Goal: Transaction & Acquisition: Download file/media

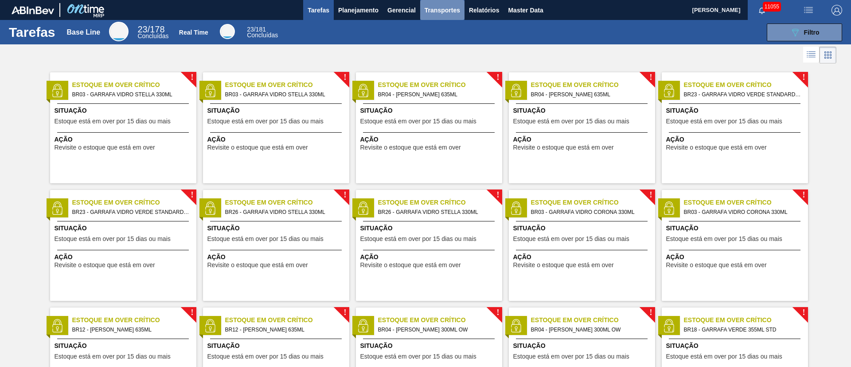
click at [445, 14] on span "Transportes" at bounding box center [442, 10] width 35 height 11
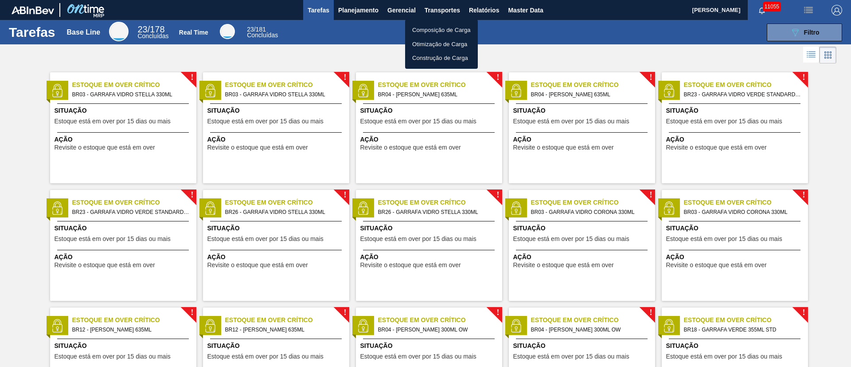
click at [477, 11] on div at bounding box center [425, 183] width 851 height 367
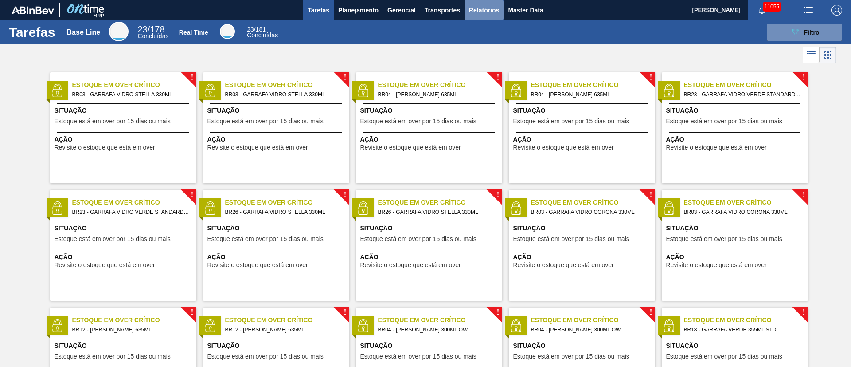
click at [481, 12] on span "Relatórios" at bounding box center [484, 10] width 30 height 11
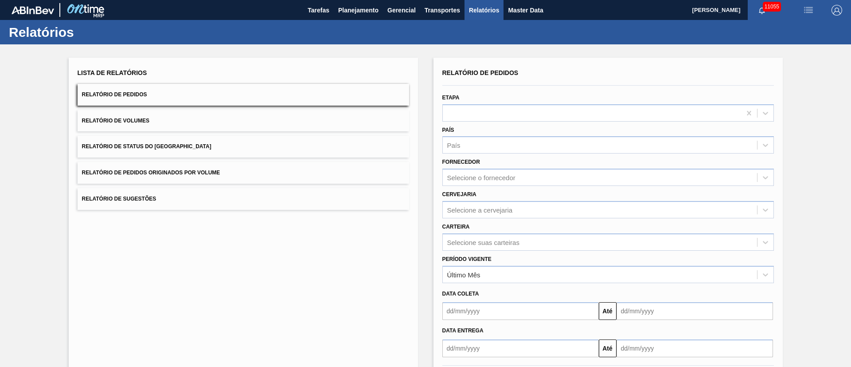
click at [161, 168] on button "Relatório de Pedidos Originados por Volume" at bounding box center [244, 173] width 332 height 22
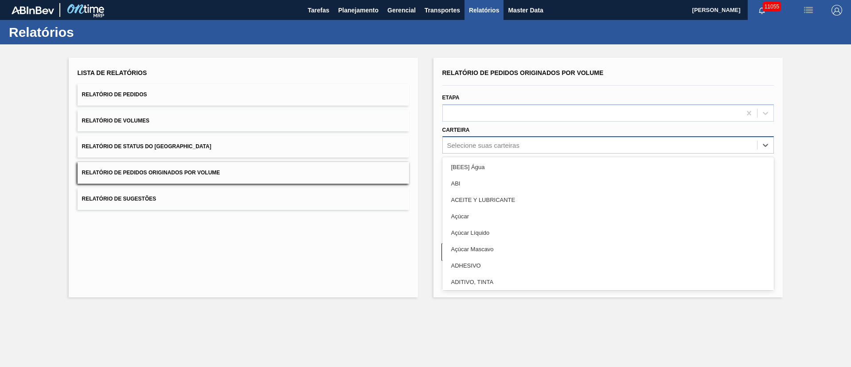
click at [460, 145] on div "Selecione suas carteiras" at bounding box center [483, 145] width 72 height 8
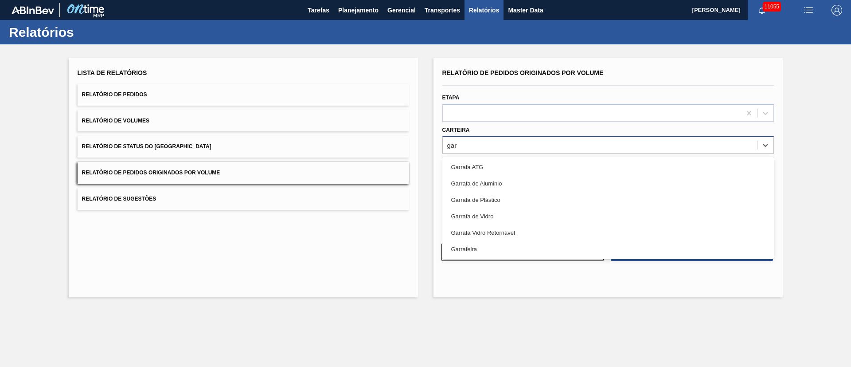
type input "[PERSON_NAME]"
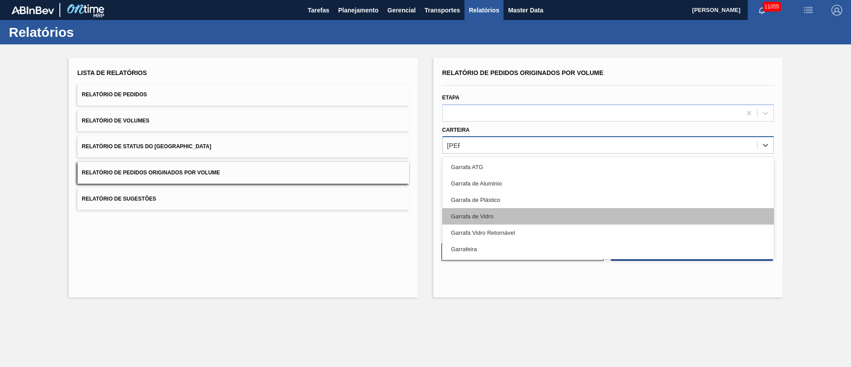
click at [479, 217] on div "Garrafa de Vidro" at bounding box center [608, 216] width 332 height 16
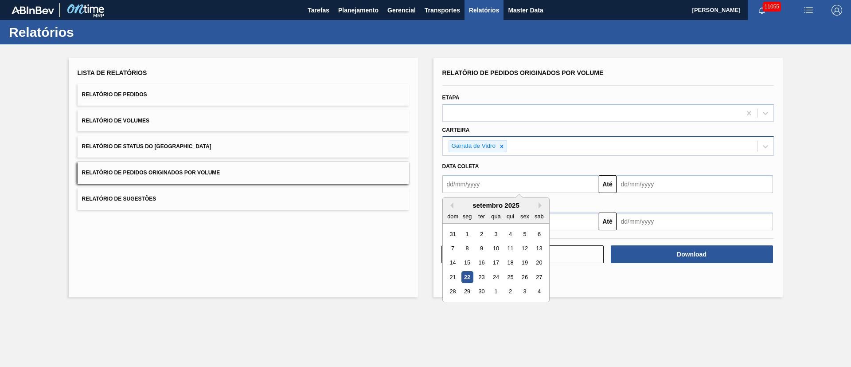
click at [492, 183] on input "text" at bounding box center [520, 184] width 156 height 18
click at [467, 238] on div "1" at bounding box center [467, 234] width 12 height 12
type input "[DATE]"
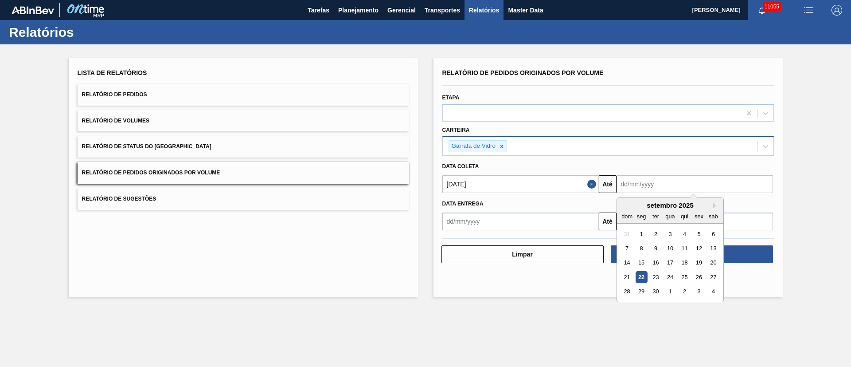
click at [669, 177] on input "text" at bounding box center [694, 184] width 156 height 18
click at [656, 296] on div "30" at bounding box center [655, 291] width 12 height 12
type input "[DATE]"
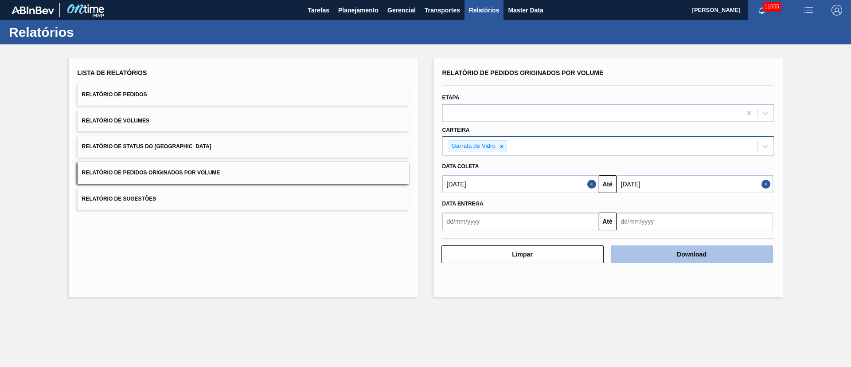
click at [700, 258] on button "Download" at bounding box center [692, 254] width 162 height 18
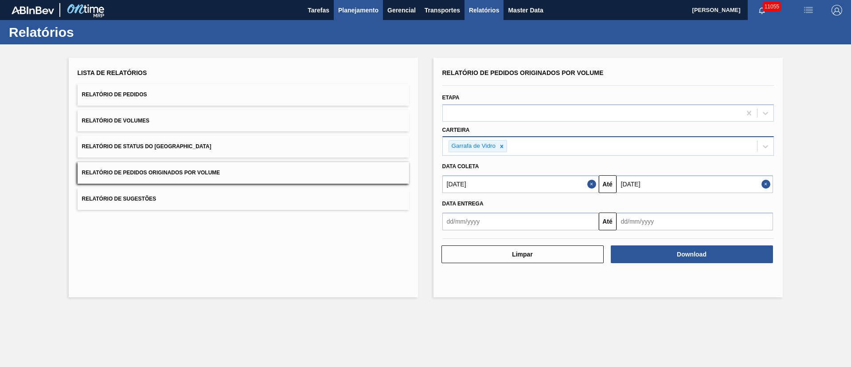
click at [344, 7] on span "Planejamento" at bounding box center [358, 10] width 40 height 11
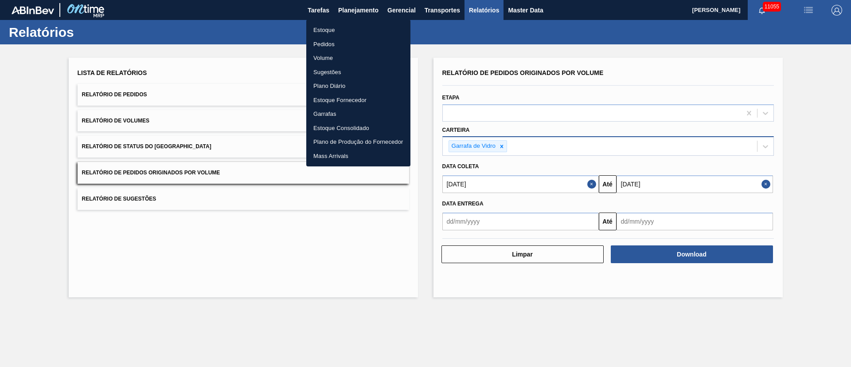
click at [328, 31] on li "Estoque" at bounding box center [358, 30] width 104 height 14
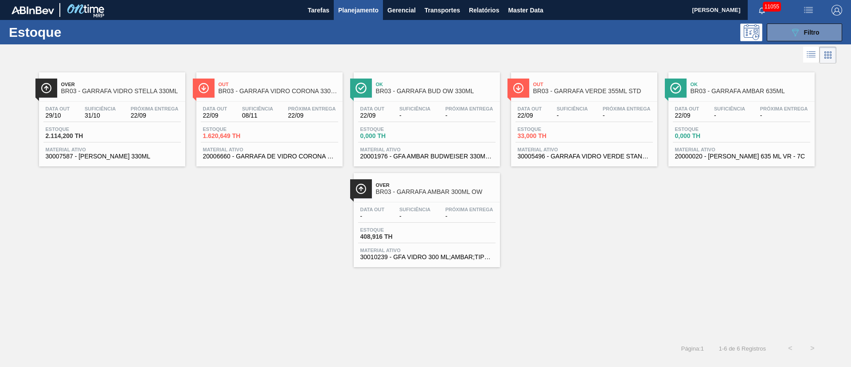
click at [346, 8] on span "Planejamento" at bounding box center [358, 10] width 40 height 11
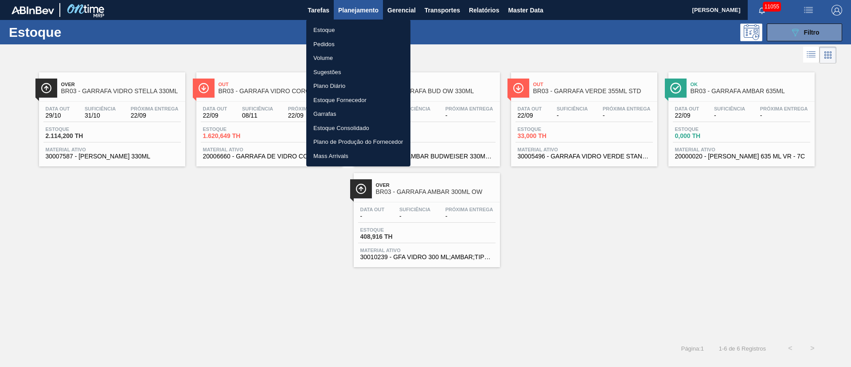
click at [321, 43] on li "Pedidos" at bounding box center [358, 44] width 104 height 14
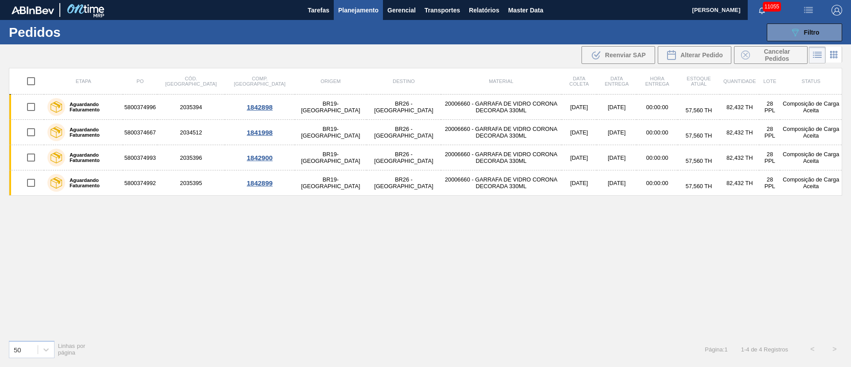
click at [356, 8] on span "Planejamento" at bounding box center [358, 10] width 40 height 11
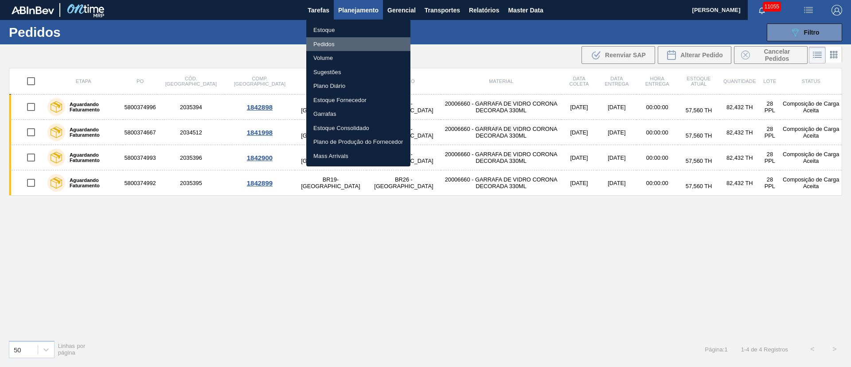
click at [323, 43] on li "Pedidos" at bounding box center [358, 44] width 104 height 14
